Goal: Check status: Check status

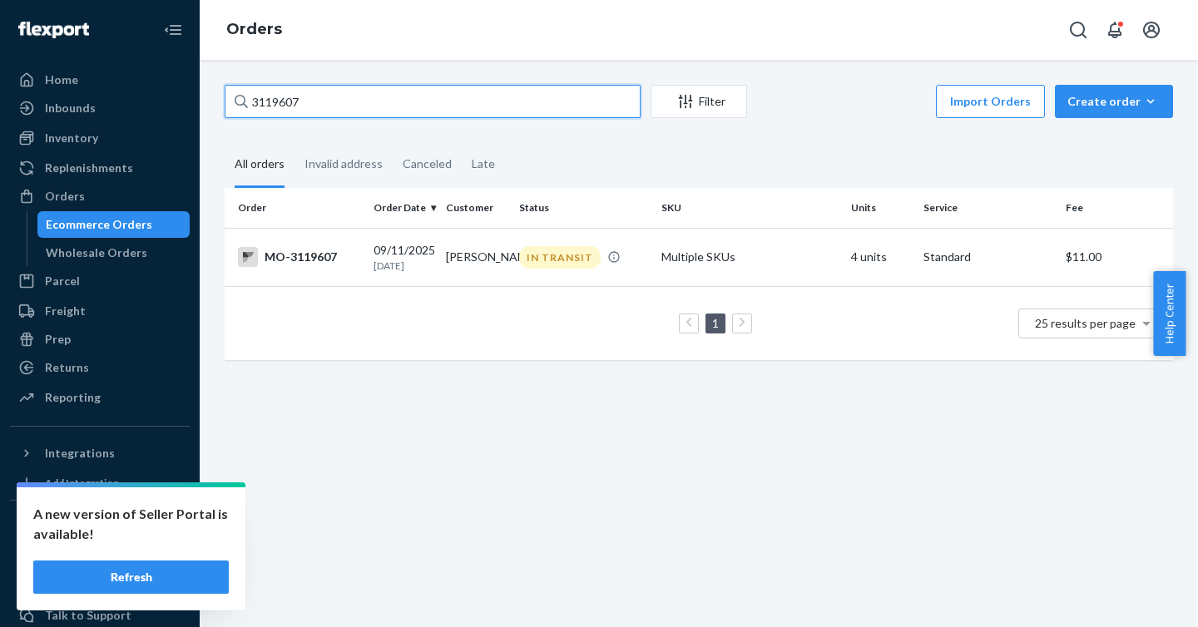
drag, startPoint x: 303, startPoint y: 97, endPoint x: 199, endPoint y: 86, distance: 104.6
click at [199, 86] on div "Home Inbounds Shipping Plans Problems Inventory Products Branded Packaging Repl…" at bounding box center [599, 313] width 1198 height 627
type input "3164289"
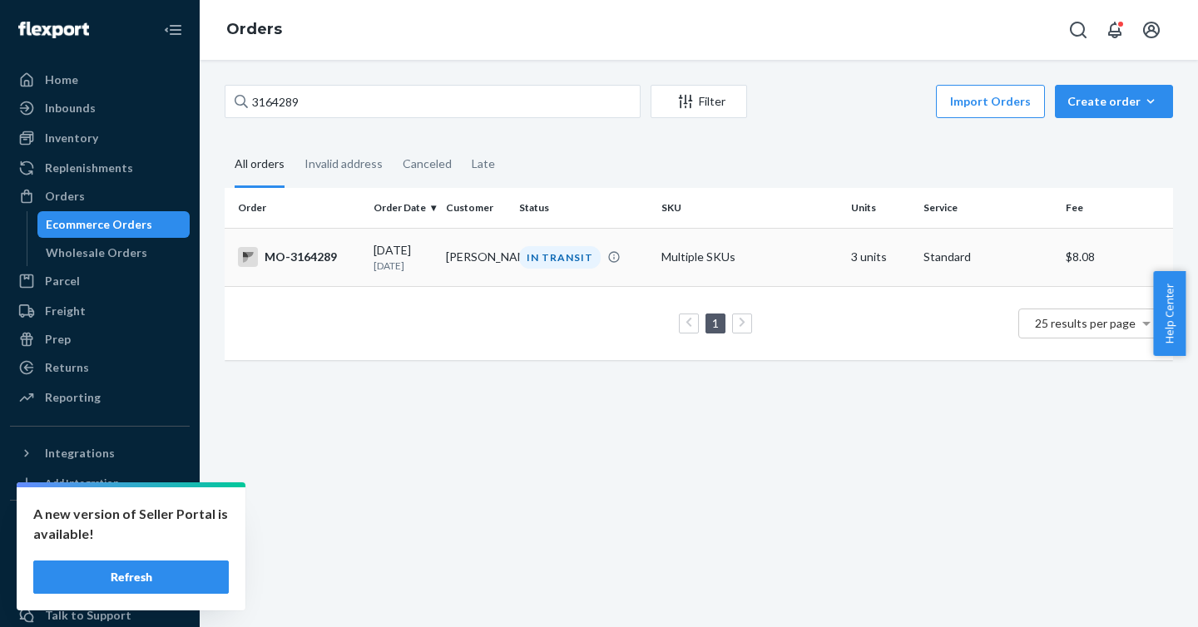
click at [320, 260] on div "MO-3164289" at bounding box center [299, 257] width 122 height 20
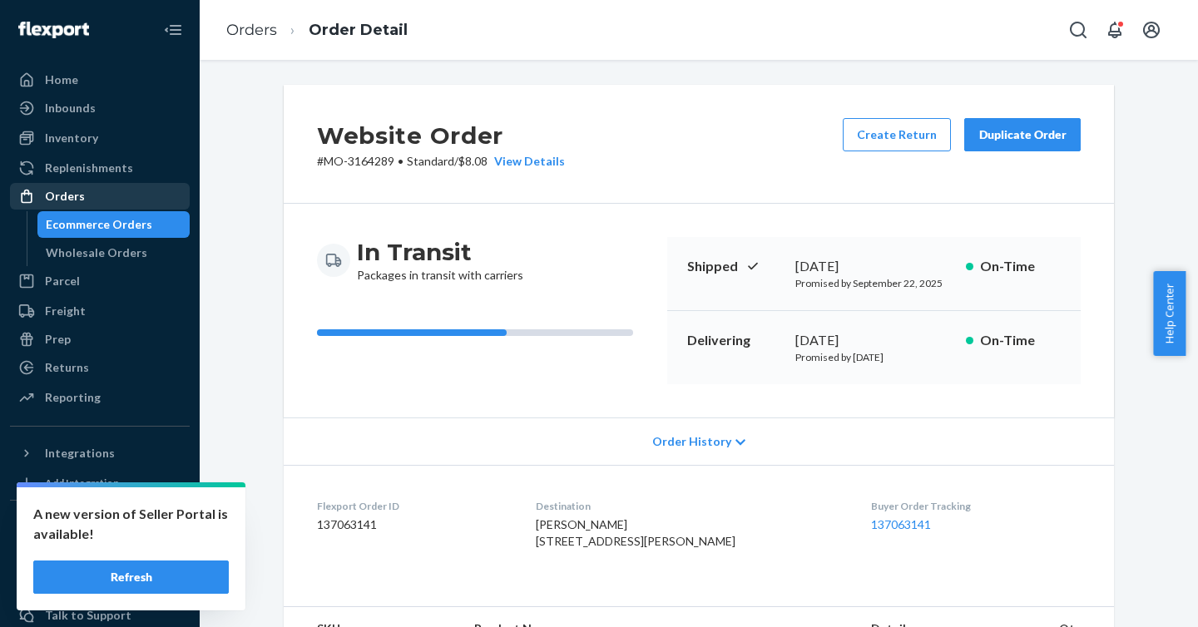
click at [105, 192] on div "Orders" at bounding box center [100, 196] width 176 height 23
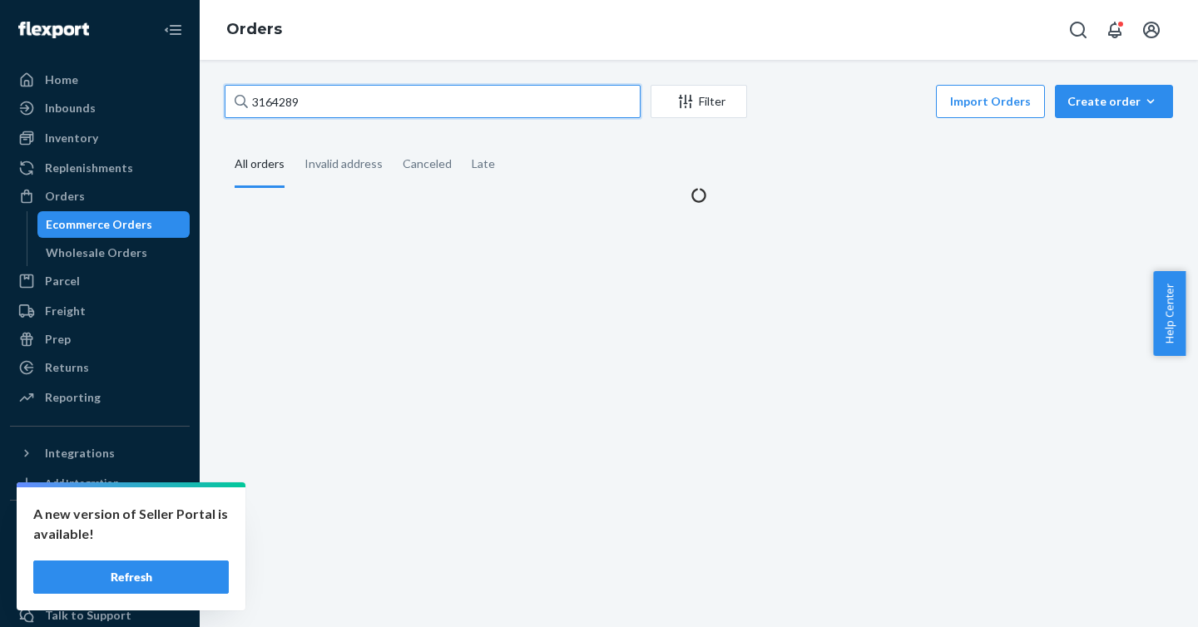
drag, startPoint x: 384, startPoint y: 111, endPoint x: 236, endPoint y: 97, distance: 149.6
click at [236, 97] on div "3164289" at bounding box center [433, 101] width 416 height 33
paste input "3185710"
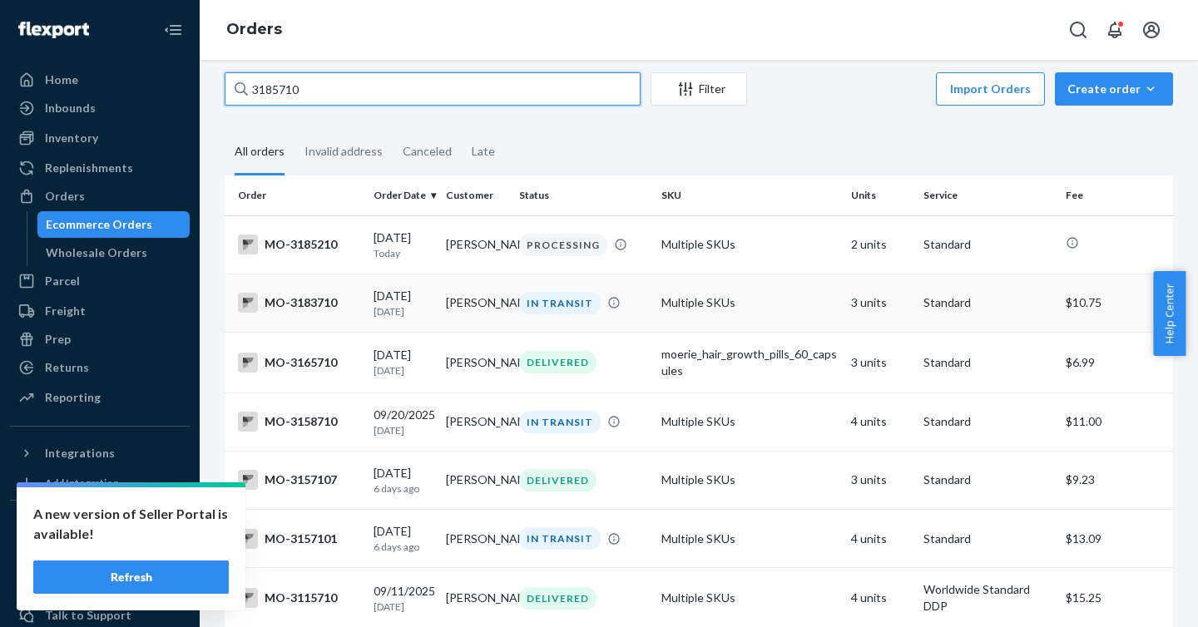
scroll to position [13, 0]
click at [351, 95] on input "3185710" at bounding box center [433, 88] width 416 height 33
drag, startPoint x: 351, startPoint y: 95, endPoint x: 206, endPoint y: 74, distance: 147.1
click at [206, 74] on div "3185710 Filter Import Orders Create order Ecommerce order Removal order All ord…" at bounding box center [699, 344] width 999 height 568
paste input "3"
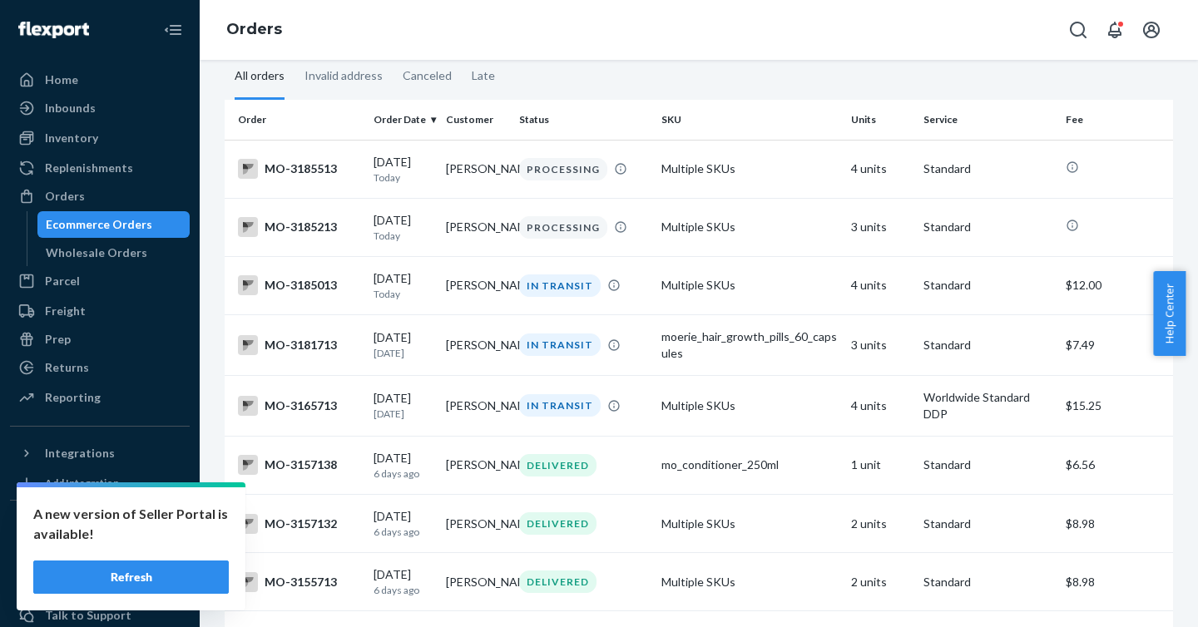
scroll to position [93, 0]
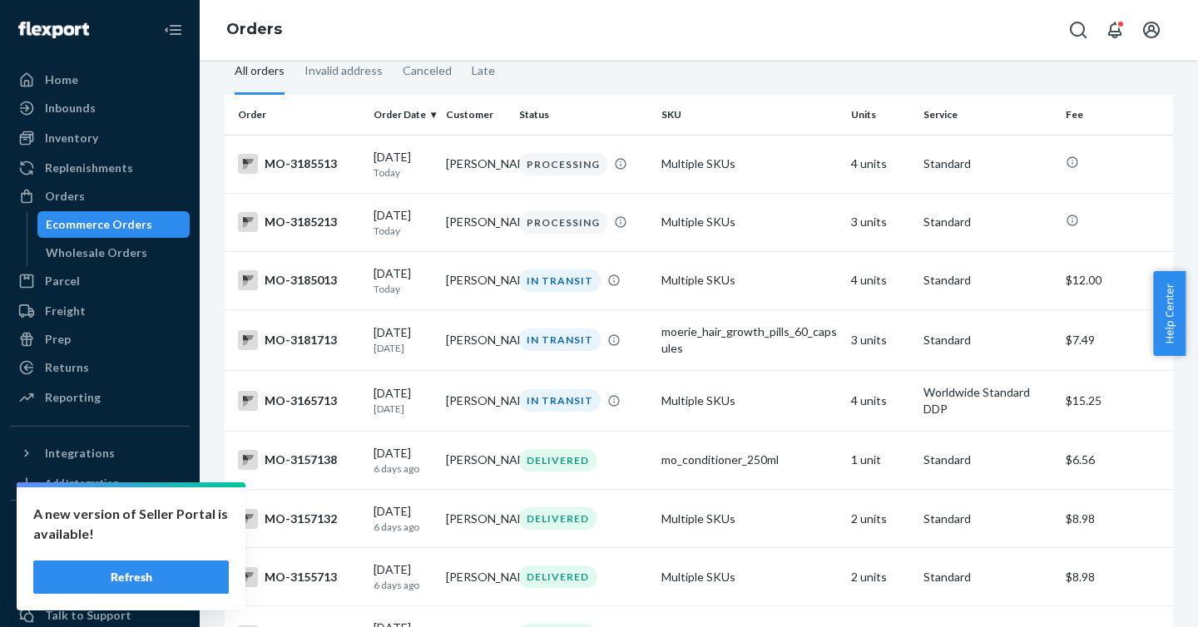
type input "3185713"
click at [137, 578] on button "Refresh" at bounding box center [131, 577] width 196 height 33
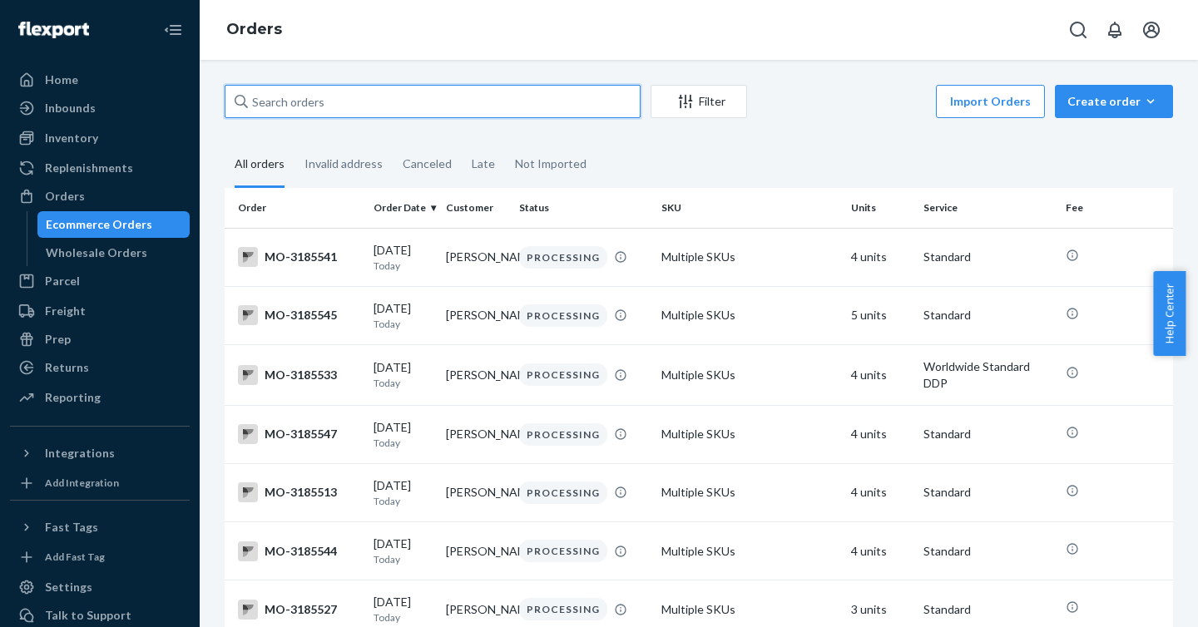
click at [327, 100] on input "text" at bounding box center [433, 101] width 416 height 33
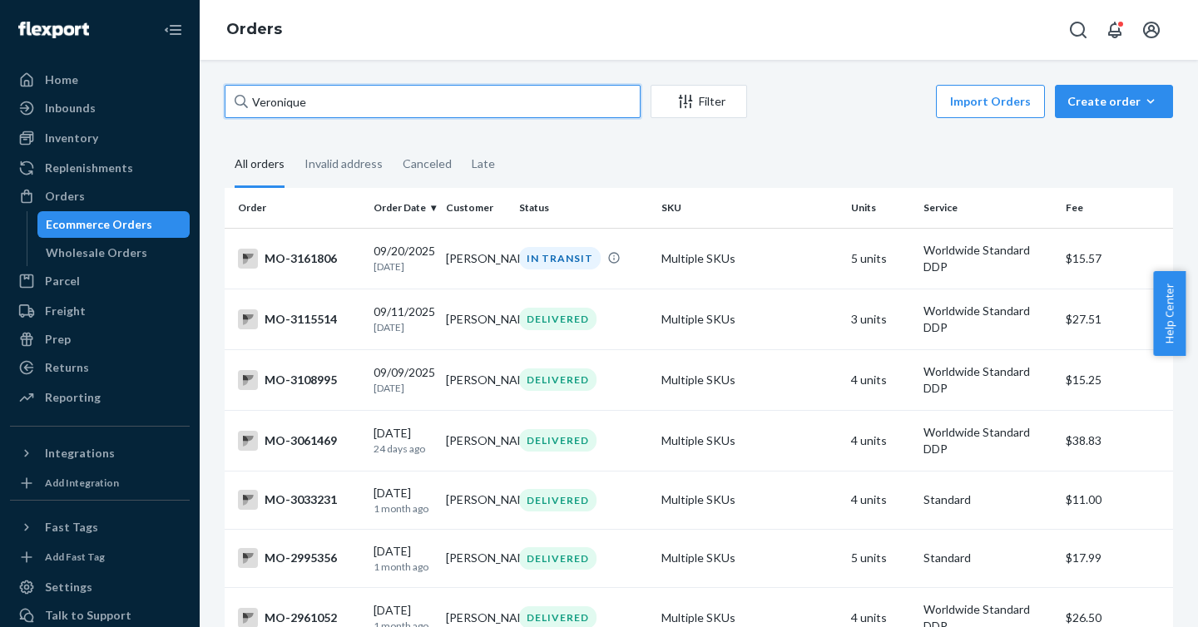
drag, startPoint x: 409, startPoint y: 93, endPoint x: 301, endPoint y: 92, distance: 108.2
click at [393, 93] on input "Veronique" at bounding box center [433, 101] width 416 height 33
drag, startPoint x: 301, startPoint y: 92, endPoint x: 233, endPoint y: 96, distance: 68.3
click at [233, 95] on input "Veronique" at bounding box center [433, 101] width 416 height 33
click at [301, 101] on input "Veronique" at bounding box center [433, 101] width 416 height 33
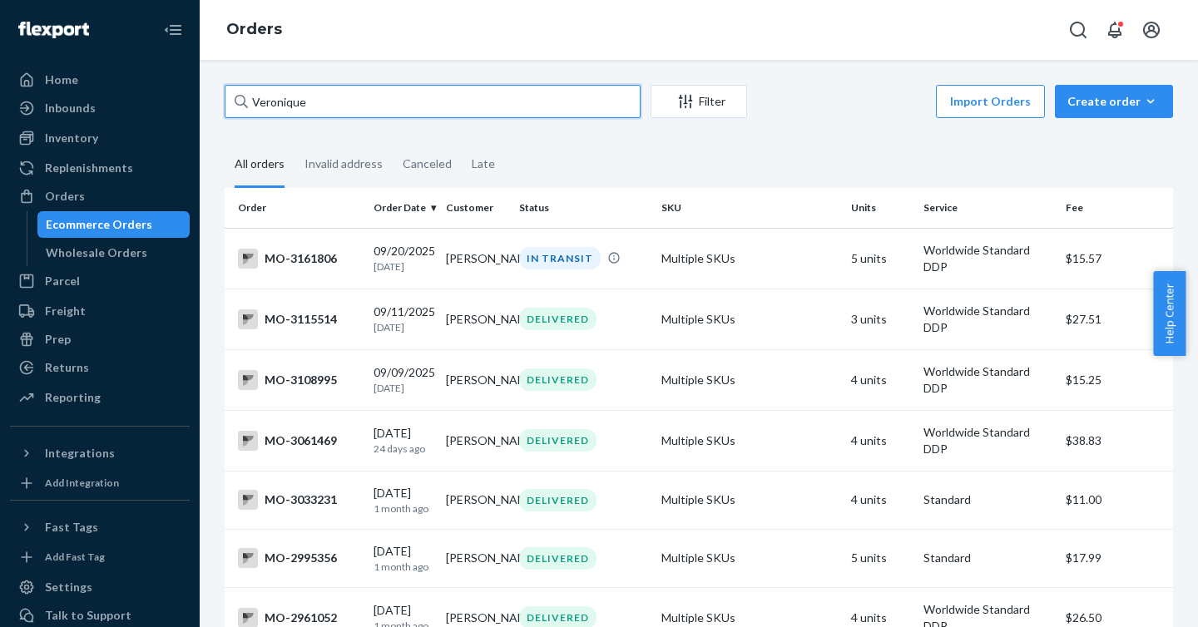
paste input "[EMAIL_ADDRESS][PERSON_NAME][DOMAIN_NAME]"
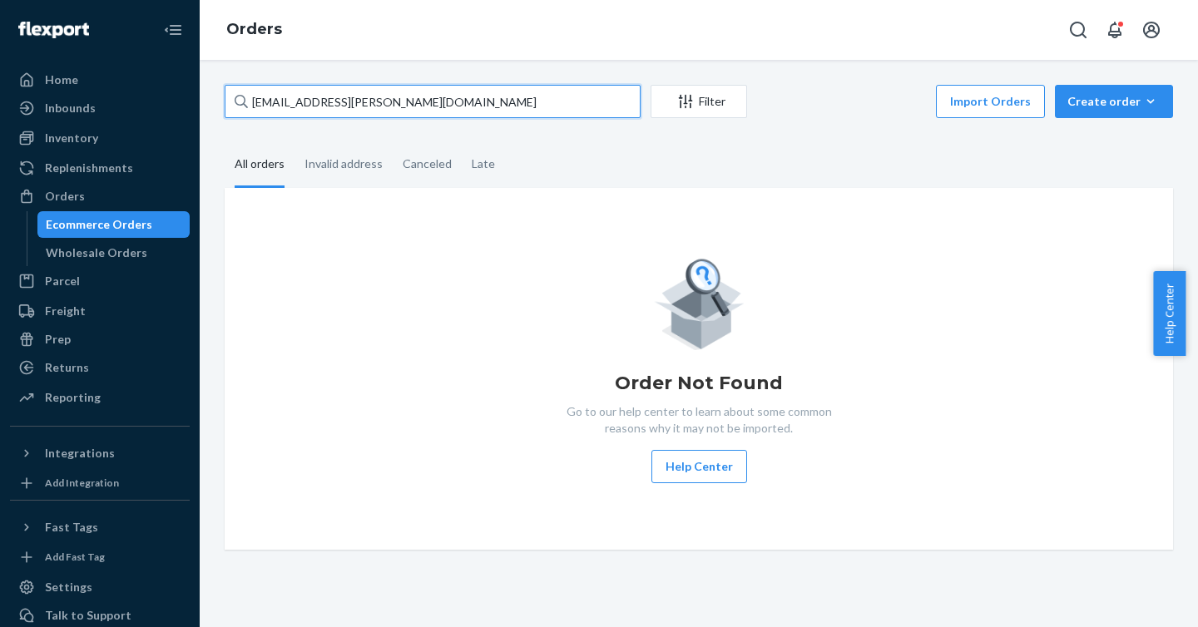
drag, startPoint x: 439, startPoint y: 107, endPoint x: 236, endPoint y: 103, distance: 203.9
click at [236, 103] on div "[EMAIL_ADDRESS][PERSON_NAME][DOMAIN_NAME]" at bounding box center [433, 101] width 416 height 33
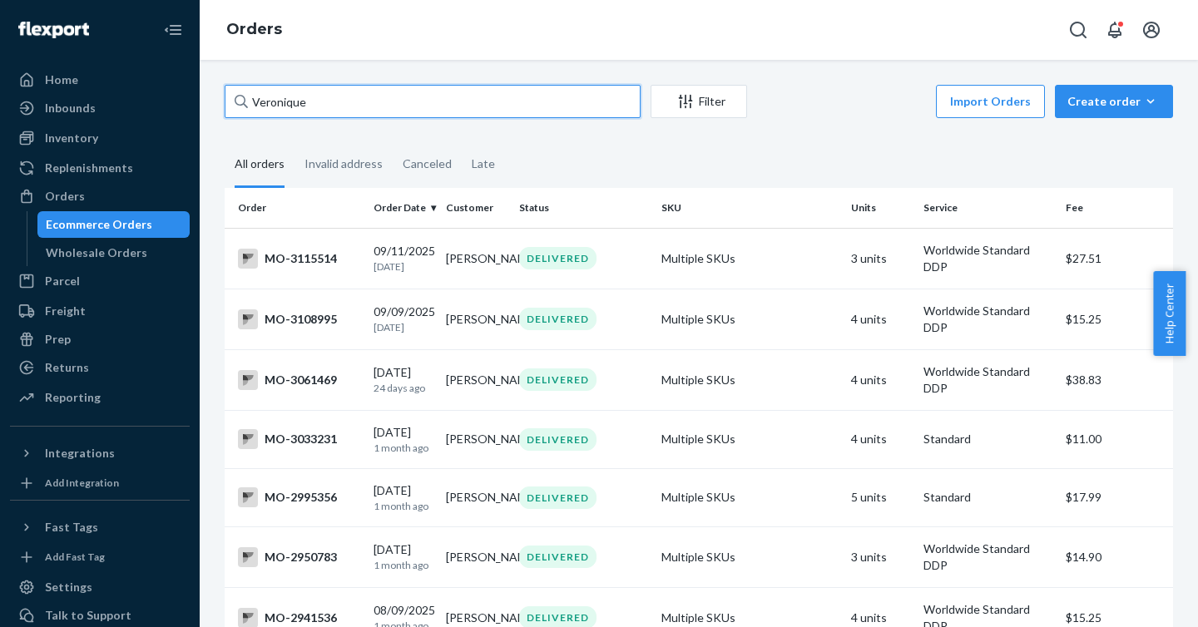
drag, startPoint x: 447, startPoint y: 113, endPoint x: 226, endPoint y: 99, distance: 221.8
click at [226, 99] on input "Veronique" at bounding box center [433, 101] width 416 height 33
paste input "3185750"
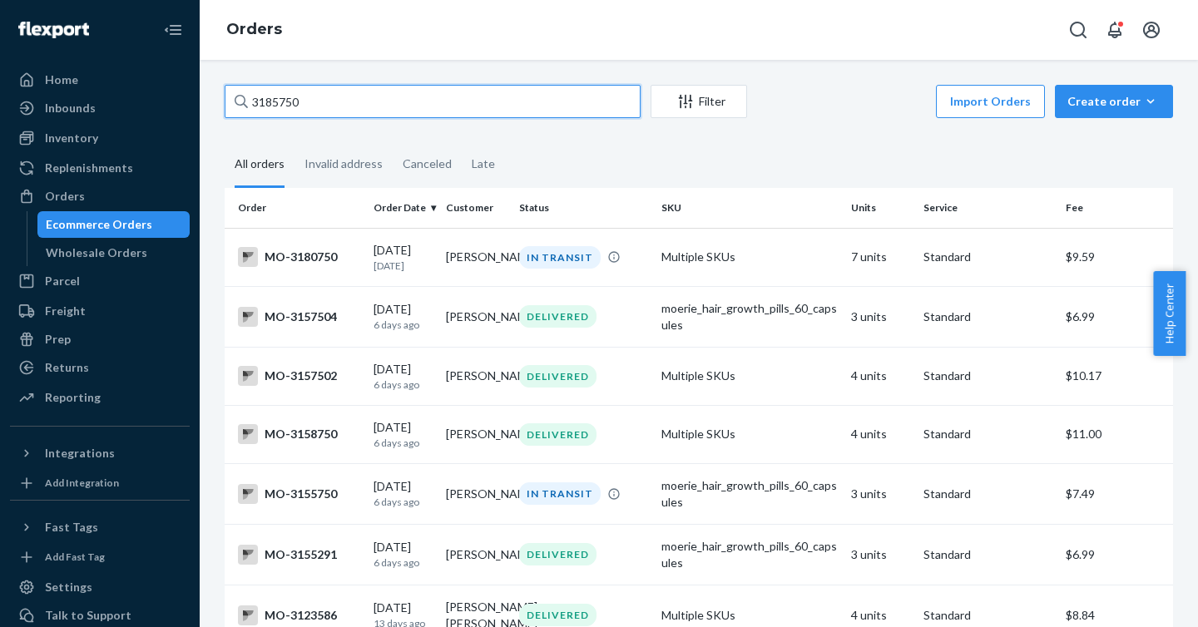
click at [316, 108] on input "3185750" at bounding box center [433, 101] width 416 height 33
drag, startPoint x: 312, startPoint y: 108, endPoint x: 246, endPoint y: 102, distance: 66.8
click at [246, 102] on div "3185750" at bounding box center [433, 101] width 416 height 33
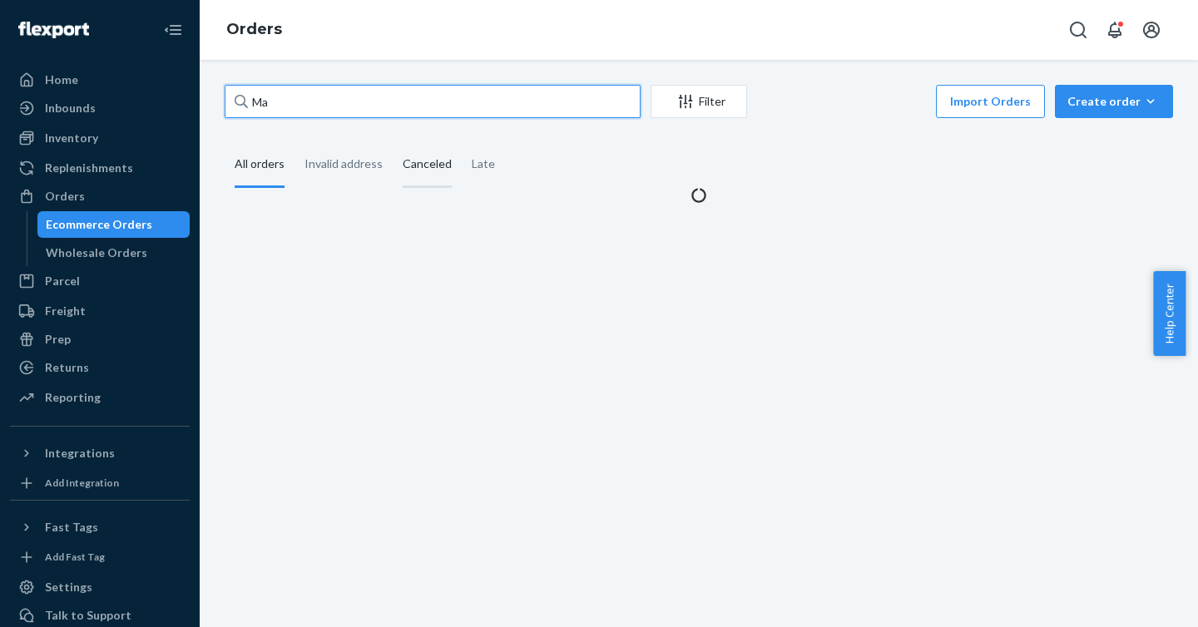
type input "M"
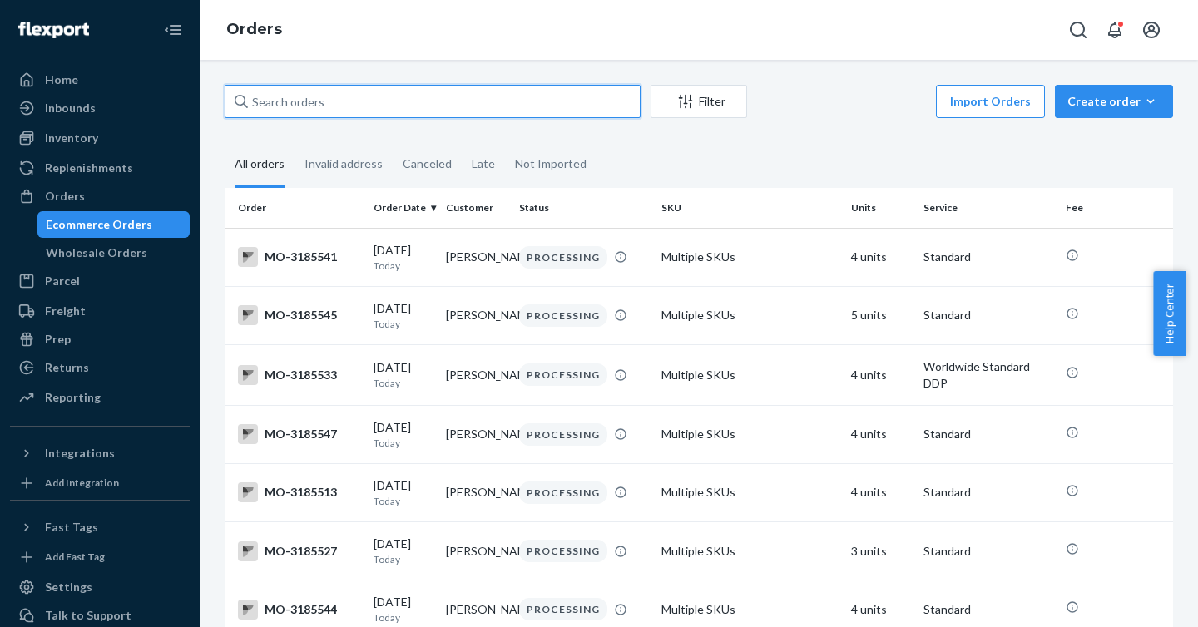
click at [384, 107] on input "text" at bounding box center [433, 101] width 416 height 33
paste input "3185713"
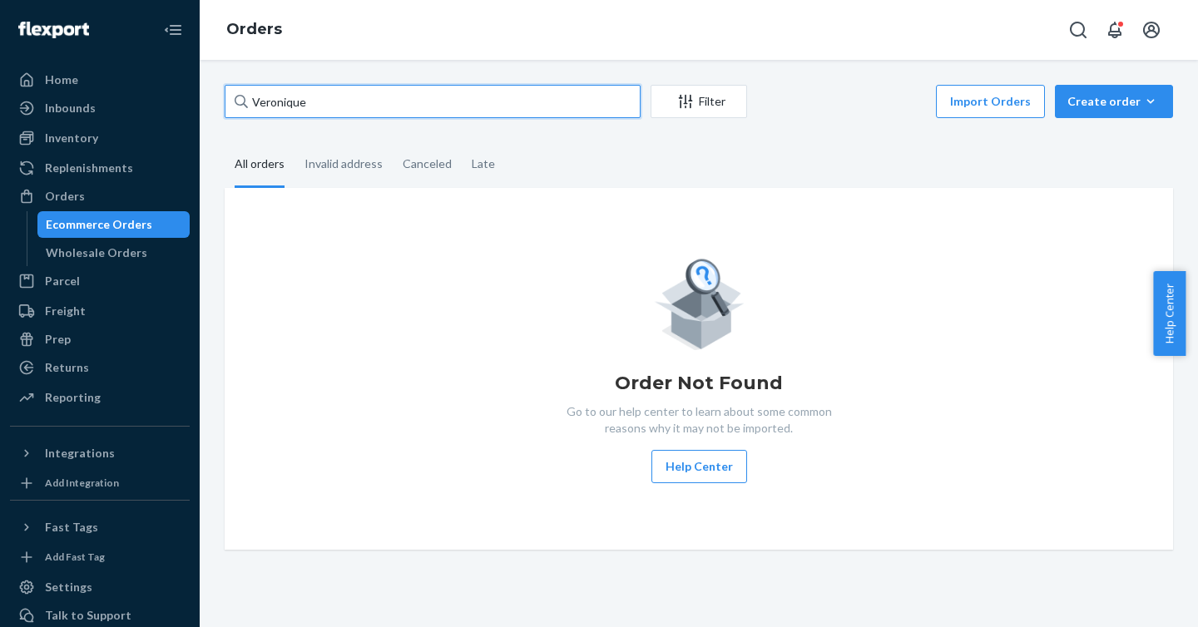
drag, startPoint x: 357, startPoint y: 110, endPoint x: 206, endPoint y: 90, distance: 151.9
click at [206, 90] on div "Veronique Filter Import Orders Create order Ecommerce order Removal order All o…" at bounding box center [699, 344] width 999 height 568
paste input "3150464"
type input "3150464"
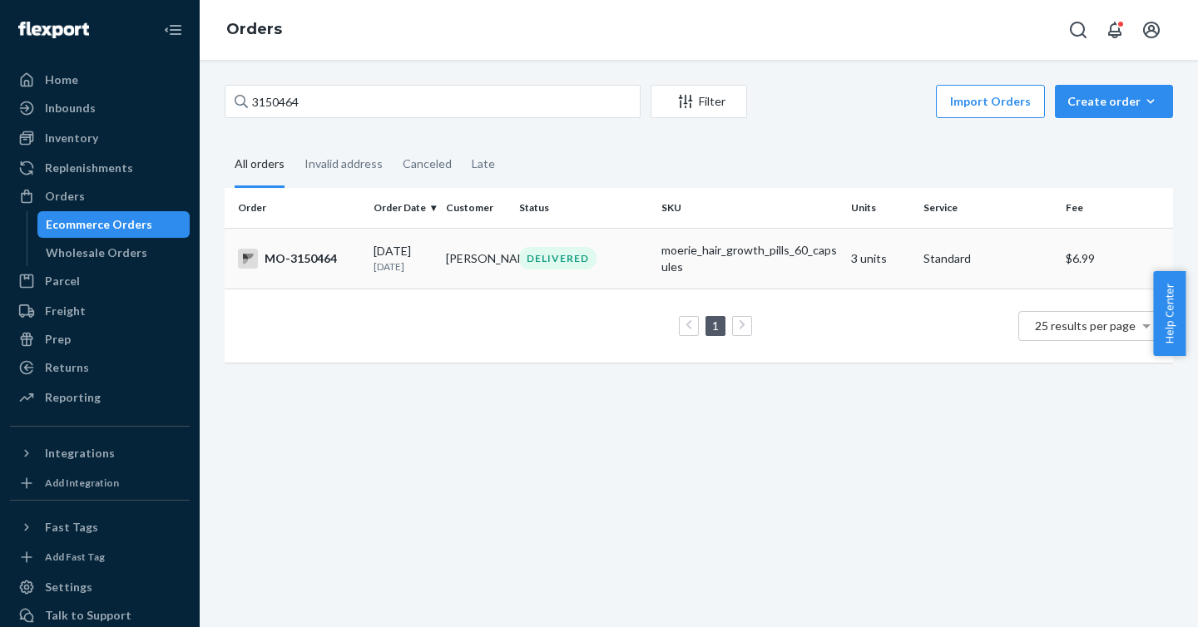
click at [284, 260] on div "MO-3150464" at bounding box center [299, 259] width 122 height 20
